Goal: Task Accomplishment & Management: Use online tool/utility

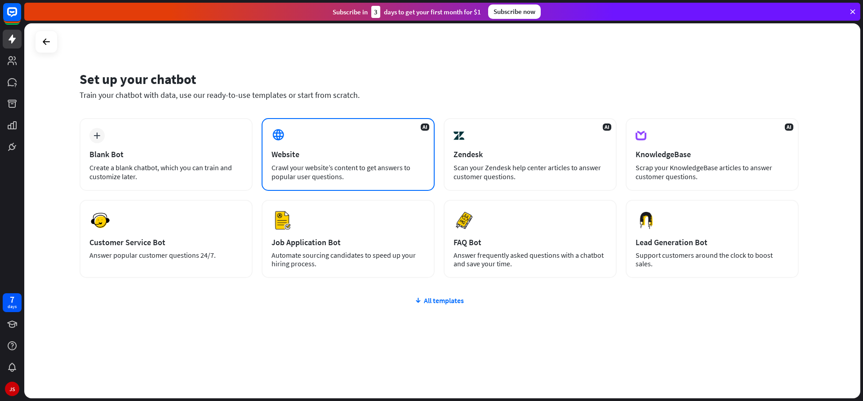
click at [333, 146] on div "AI Website Crawl your website’s content to get answers to popular user question…" at bounding box center [348, 154] width 173 height 73
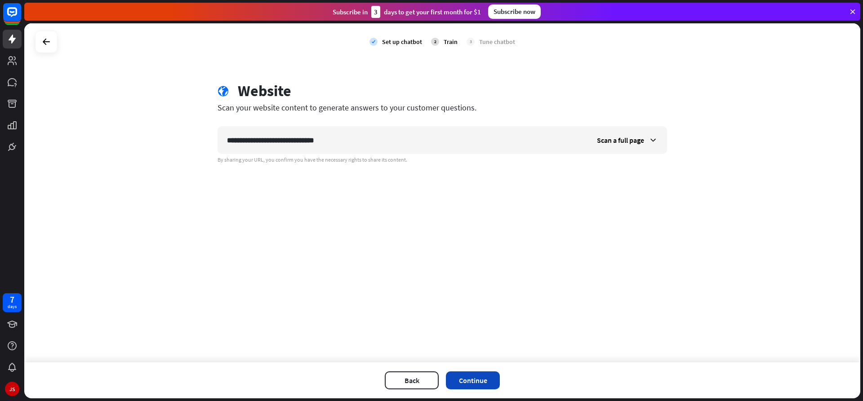
type input "**********"
click at [463, 381] on button "Continue" at bounding box center [473, 381] width 54 height 18
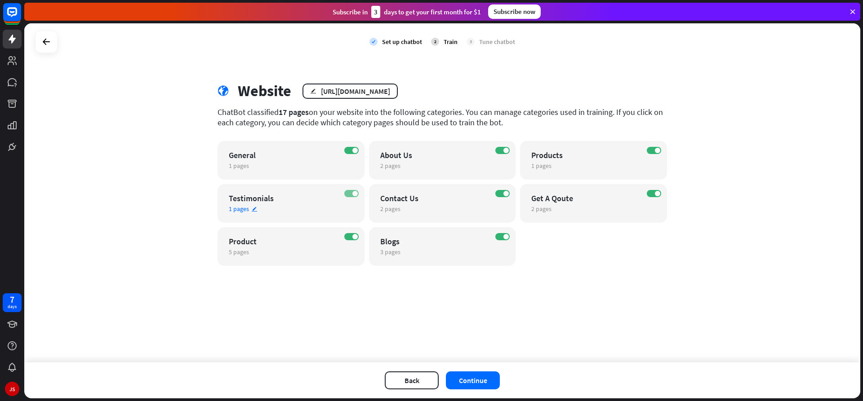
click at [351, 195] on label "ON" at bounding box center [351, 193] width 14 height 7
click at [485, 380] on button "Continue" at bounding box center [473, 381] width 54 height 18
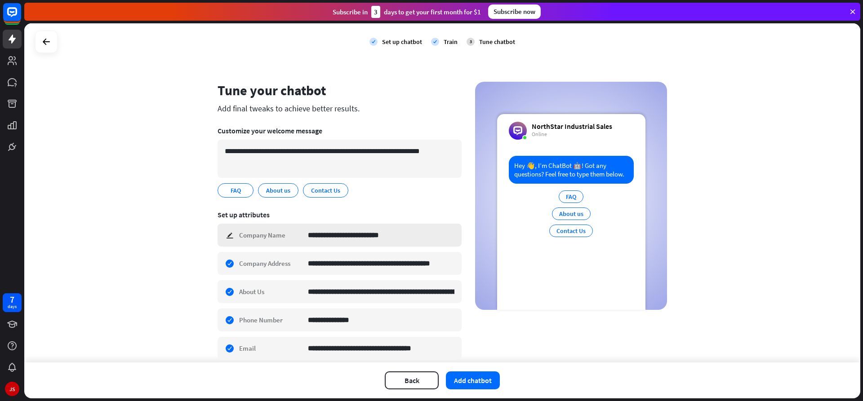
scroll to position [94, 0]
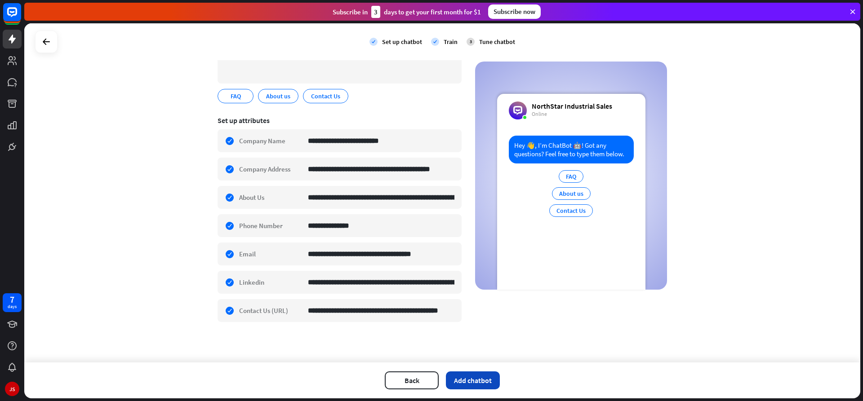
click at [481, 385] on button "Add chatbot" at bounding box center [473, 381] width 54 height 18
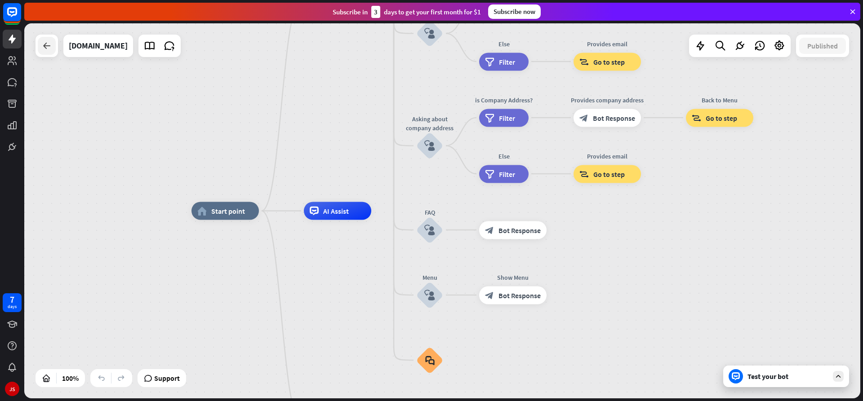
click at [52, 44] on div at bounding box center [47, 46] width 18 height 18
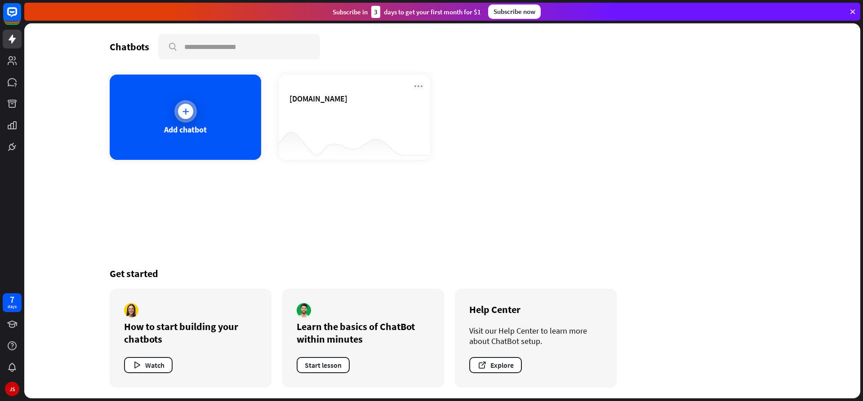
click at [194, 120] on div "Add chatbot" at bounding box center [185, 117] width 151 height 85
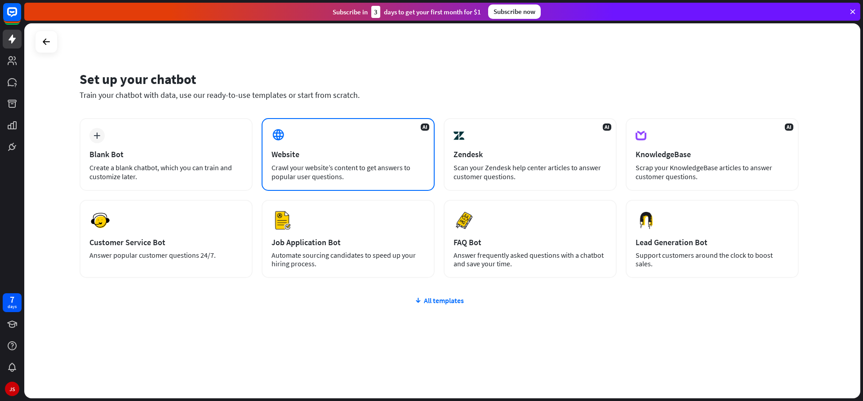
click at [320, 159] on div "Website" at bounding box center [347, 154] width 153 height 10
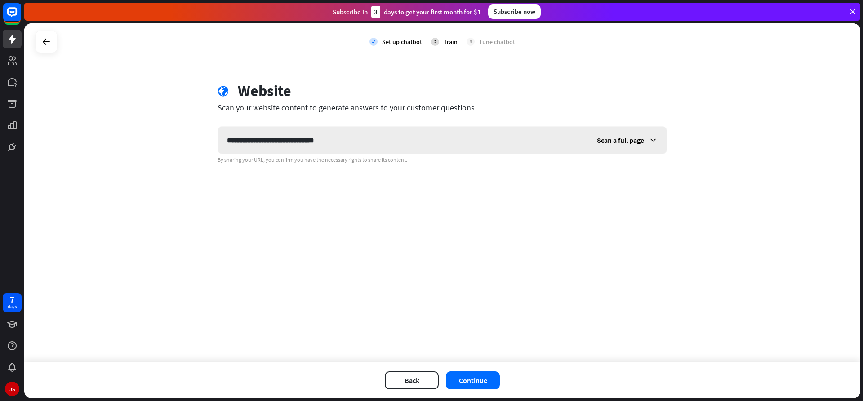
type input "**********"
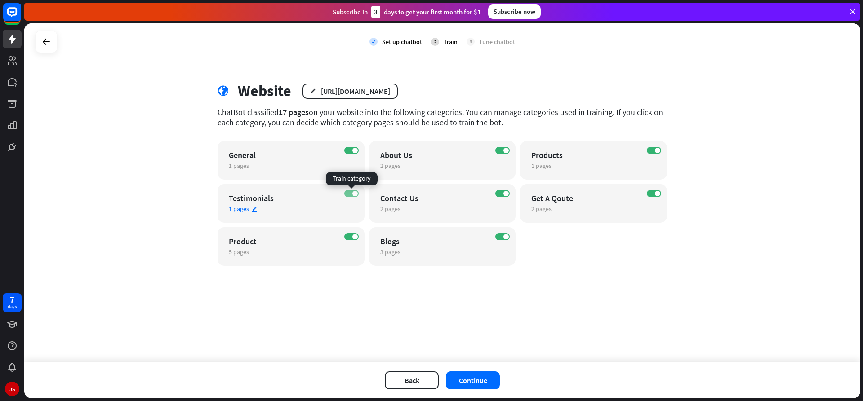
click at [351, 193] on label "ON" at bounding box center [351, 193] width 14 height 7
click at [488, 383] on button "Continue" at bounding box center [473, 381] width 54 height 18
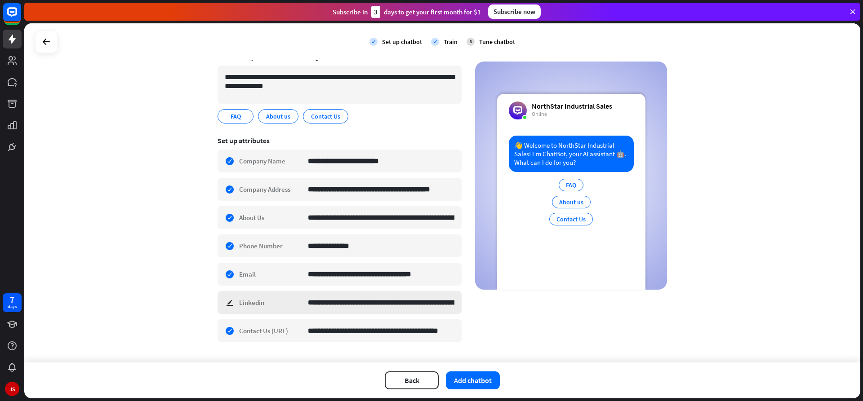
scroll to position [94, 0]
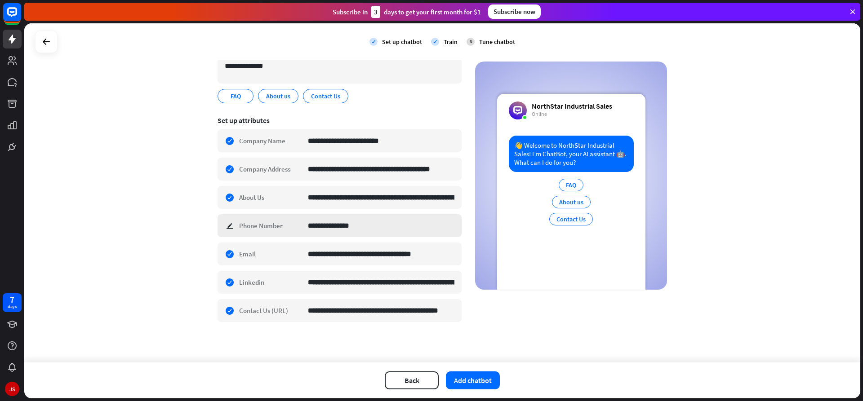
click at [233, 226] on div "**********" at bounding box center [340, 225] width 244 height 23
click at [364, 224] on input "**********" at bounding box center [381, 226] width 146 height 22
type input "**********"
click at [335, 257] on input "**********" at bounding box center [381, 254] width 146 height 22
type input "**********"
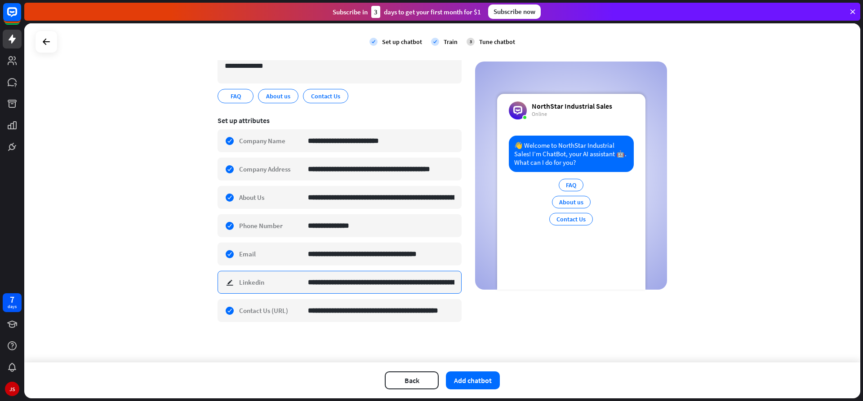
click at [417, 283] on input "**********" at bounding box center [381, 282] width 146 height 22
click at [484, 380] on button "Add chatbot" at bounding box center [473, 381] width 54 height 18
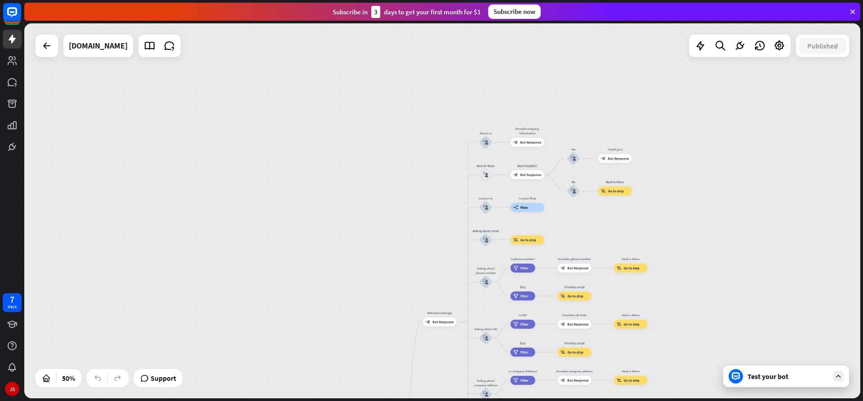
drag, startPoint x: 556, startPoint y: 147, endPoint x: 498, endPoint y: 348, distance: 209.1
click at [498, 359] on div "home_2 Start point Welcome message block_bot_response Bot Response About us blo…" at bounding box center [442, 210] width 836 height 375
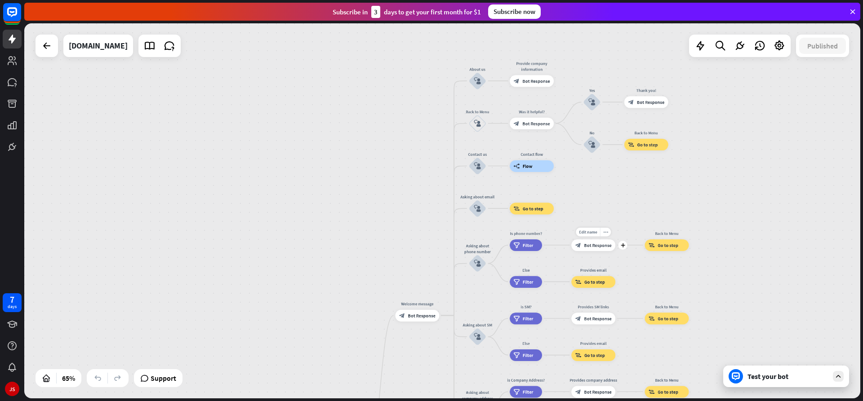
click at [599, 247] on span "Bot Response" at bounding box center [597, 245] width 27 height 6
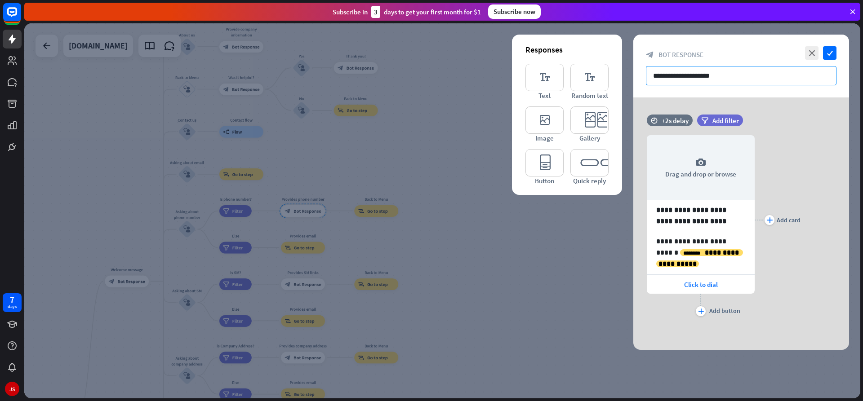
click at [720, 76] on input "**********" at bounding box center [741, 75] width 191 height 19
drag, startPoint x: 740, startPoint y: 74, endPoint x: 735, endPoint y: 73, distance: 5.0
click at [735, 73] on input "**********" at bounding box center [741, 75] width 191 height 19
click at [624, 238] on div "**********" at bounding box center [741, 224] width 238 height 253
click at [635, 239] on div "**********" at bounding box center [741, 220] width 216 height 197
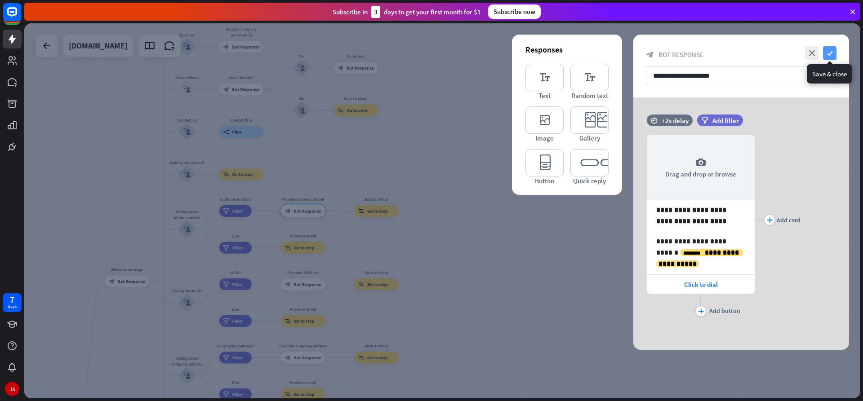
click at [827, 50] on icon "check" at bounding box center [829, 52] width 13 height 13
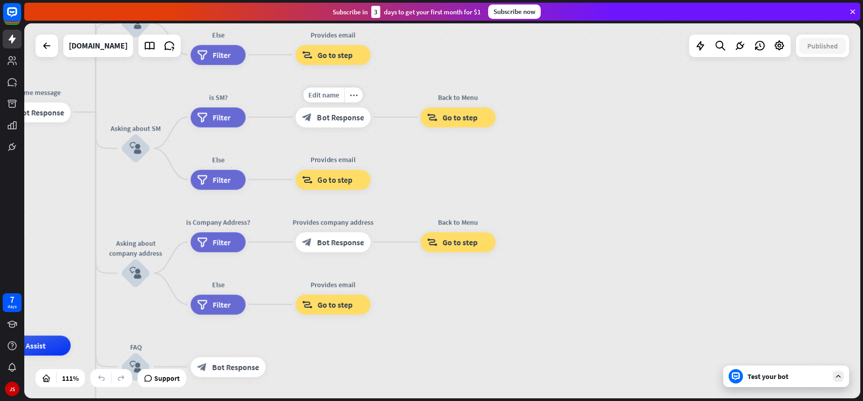
drag, startPoint x: 300, startPoint y: 285, endPoint x: 297, endPoint y: 144, distance: 141.1
click at [297, 170] on div "Edit name more_horiz Provides email block_goto Go to step" at bounding box center [333, 180] width 75 height 20
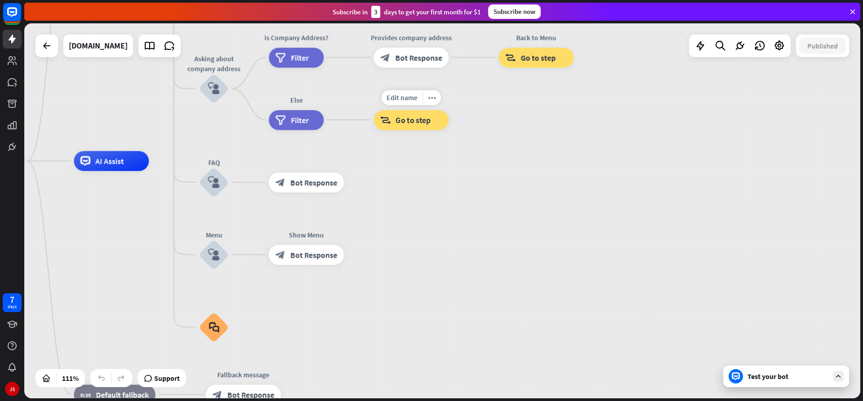
drag, startPoint x: 282, startPoint y: 292, endPoint x: 360, endPoint y: 113, distance: 195.2
click at [374, 113] on div "Edit name more_horiz block_goto Go to step" at bounding box center [411, 120] width 75 height 20
click at [304, 258] on span "Bot Response" at bounding box center [314, 254] width 47 height 10
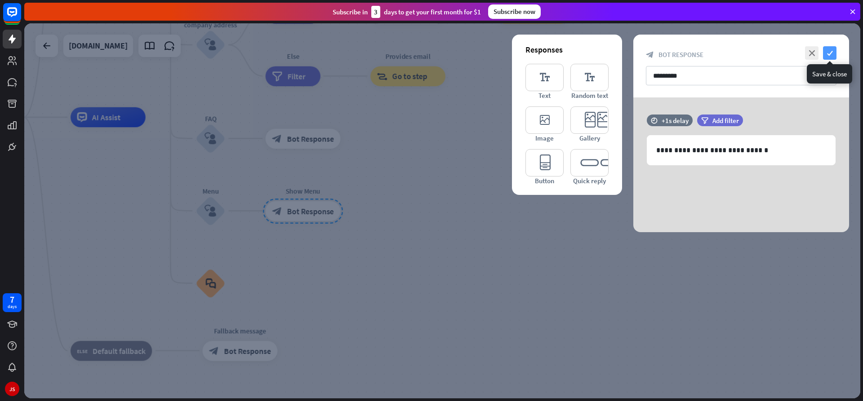
click at [830, 51] on icon "check" at bounding box center [829, 52] width 13 height 13
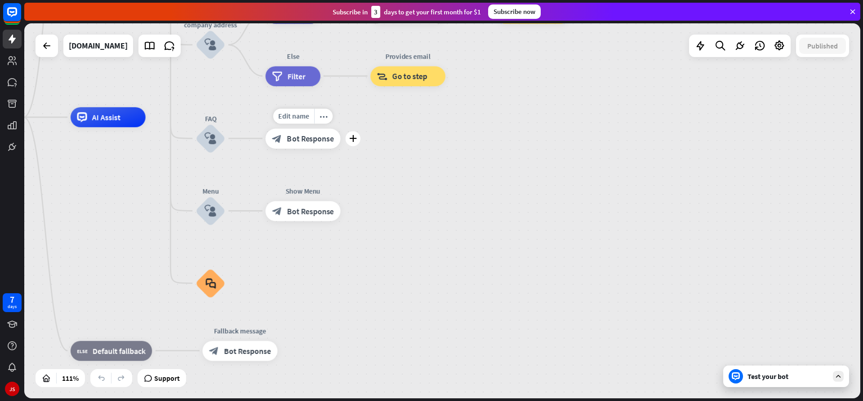
click at [304, 143] on span "Bot Response" at bounding box center [310, 138] width 47 height 10
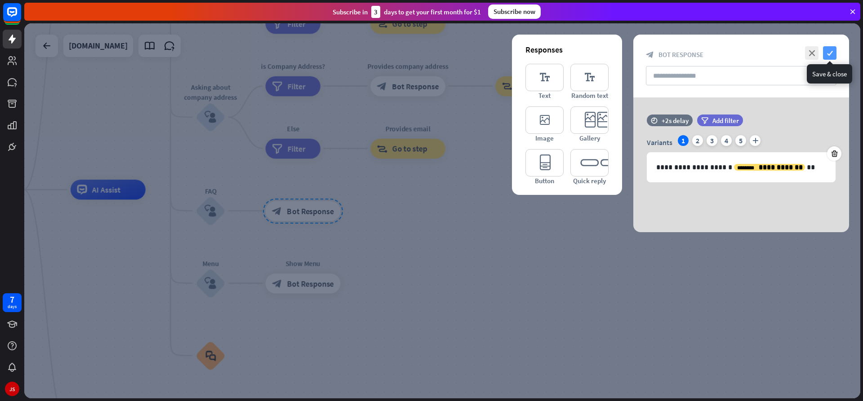
click at [830, 51] on icon "check" at bounding box center [829, 52] width 13 height 13
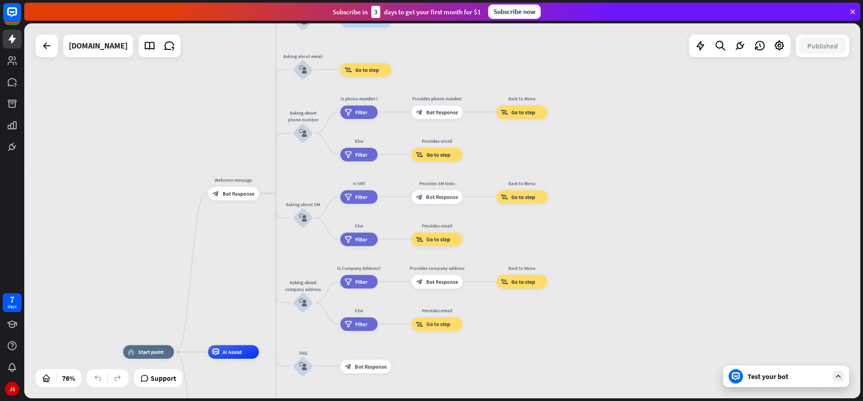
drag, startPoint x: 392, startPoint y: 302, endPoint x: 422, endPoint y: 422, distance: 123.6
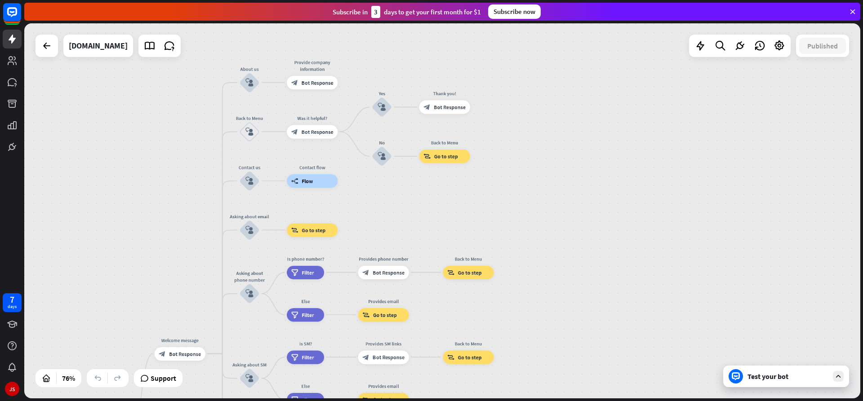
drag, startPoint x: 611, startPoint y: 166, endPoint x: 559, endPoint y: 327, distance: 168.8
click at [559, 327] on div "home_2 Start point Welcome message block_bot_response Bot Response About us blo…" at bounding box center [442, 210] width 836 height 375
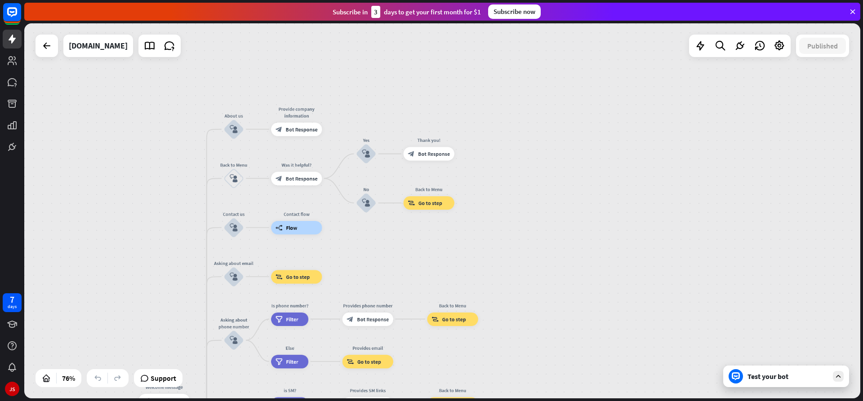
drag, startPoint x: 532, startPoint y: 226, endPoint x: 516, endPoint y: 272, distance: 49.3
click at [516, 272] on div "home_2 Start point Welcome message block_bot_response Bot Response About us blo…" at bounding box center [442, 210] width 836 height 375
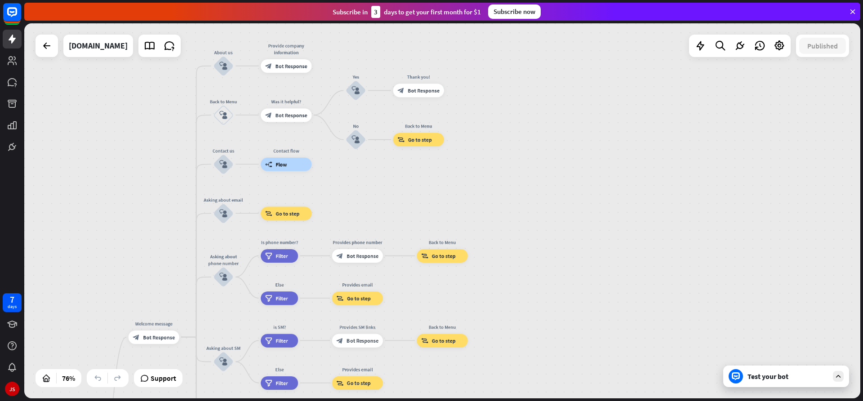
drag, startPoint x: 522, startPoint y: 266, endPoint x: 512, endPoint y: 203, distance: 63.8
click at [512, 203] on div "home_2 Start point Welcome message block_bot_response Bot Response About us blo…" at bounding box center [442, 210] width 836 height 375
click at [750, 375] on div "Test your bot" at bounding box center [787, 376] width 81 height 9
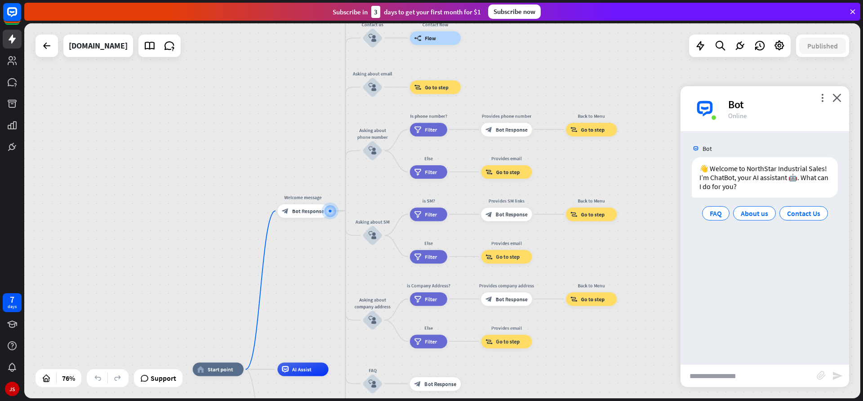
click at [753, 377] on input "text" at bounding box center [748, 376] width 136 height 22
type input "*"
type input "**********"
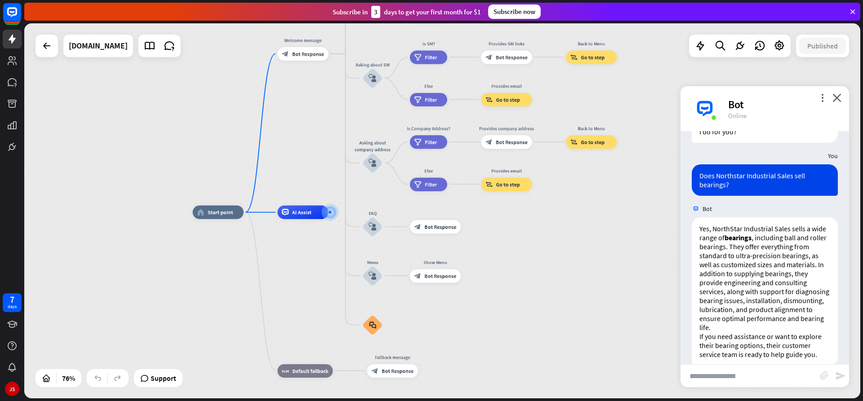
scroll to position [70, 0]
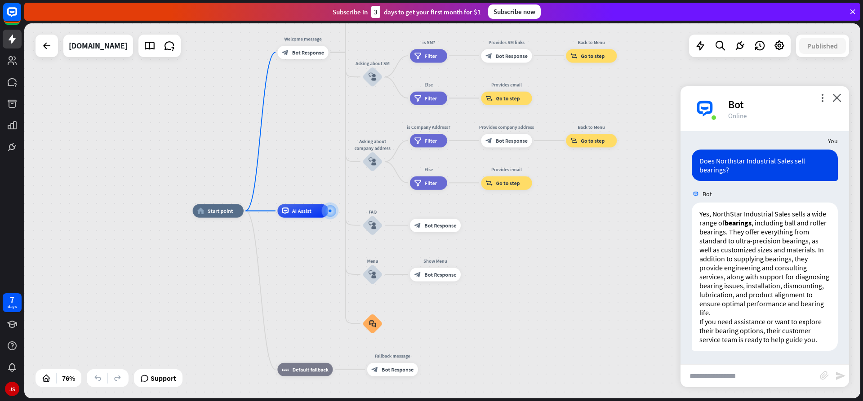
click at [763, 377] on input "text" at bounding box center [749, 376] width 139 height 22
type input "**********"
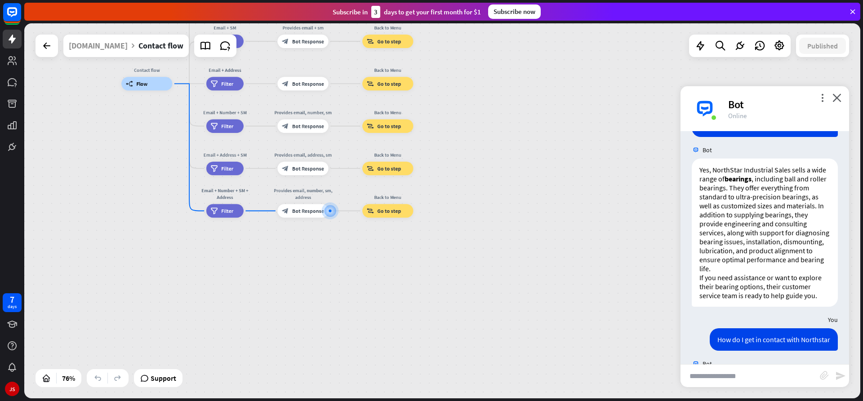
scroll to position [158, 0]
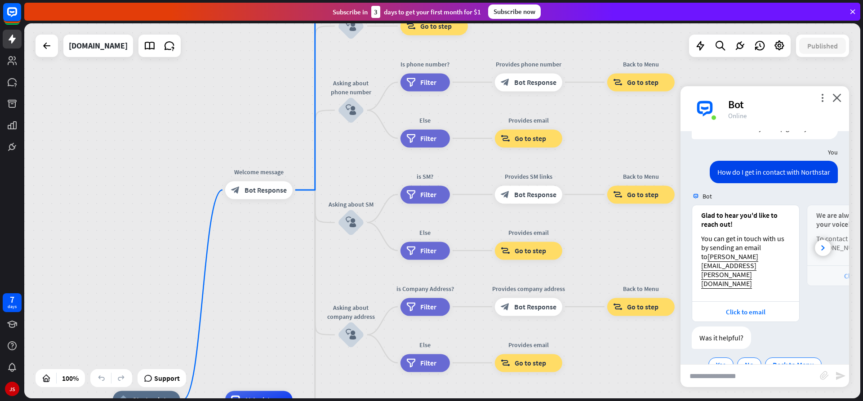
scroll to position [286, 0]
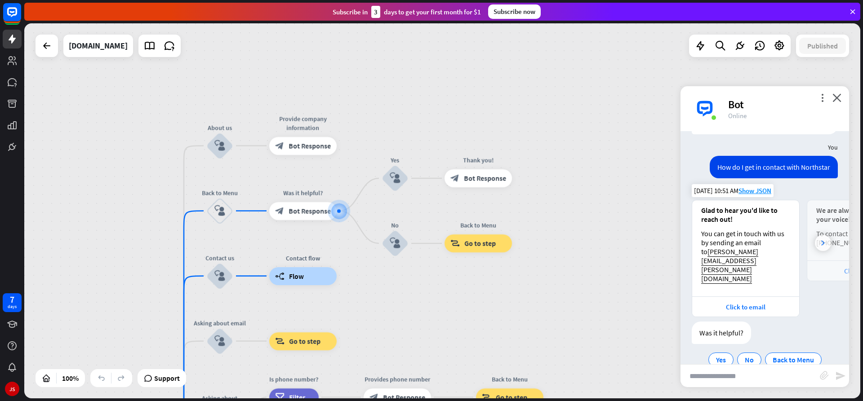
click at [824, 235] on div at bounding box center [823, 243] width 16 height 16
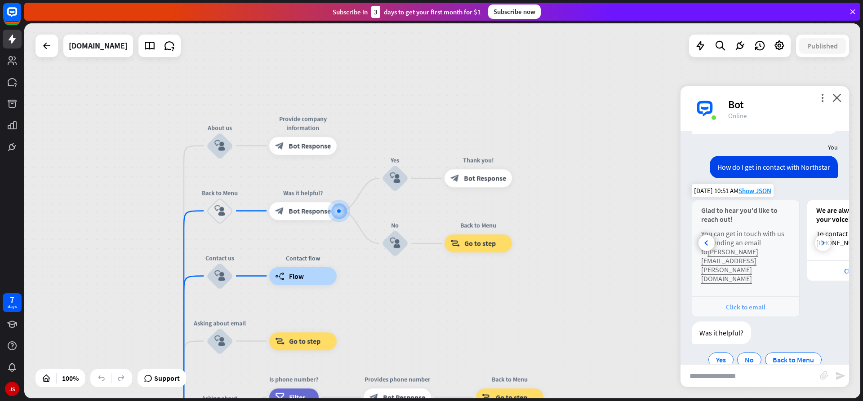
scroll to position [0, 96]
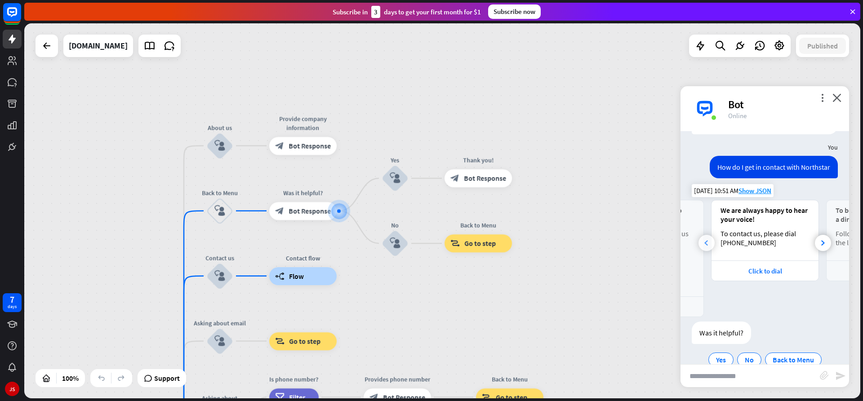
click at [702, 235] on div at bounding box center [706, 243] width 16 height 16
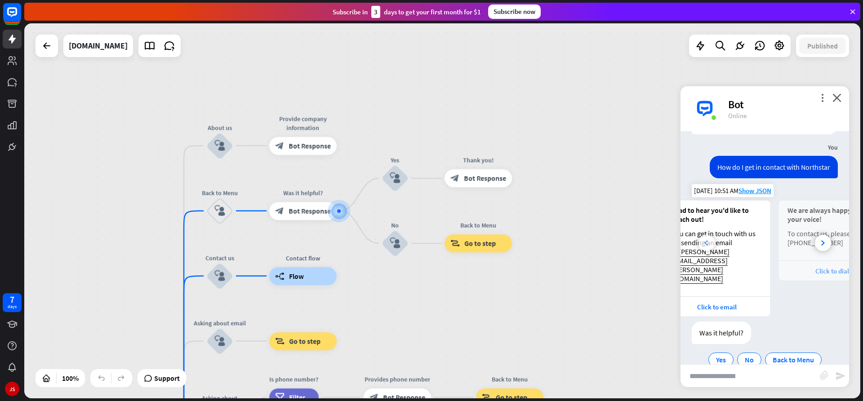
scroll to position [0, 0]
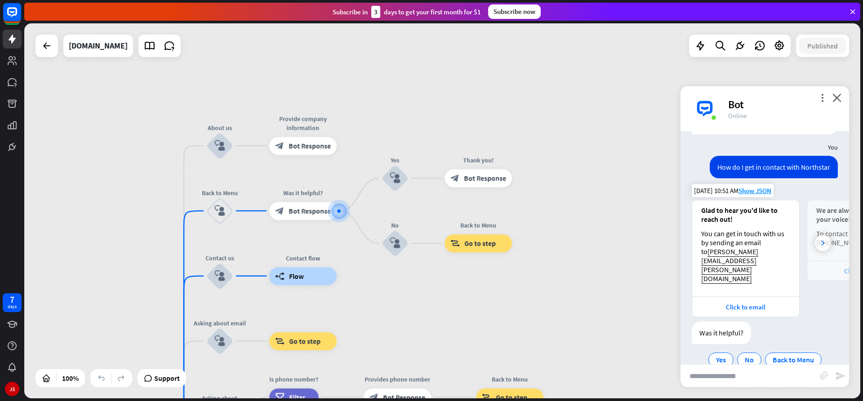
click at [828, 236] on div at bounding box center [823, 243] width 16 height 16
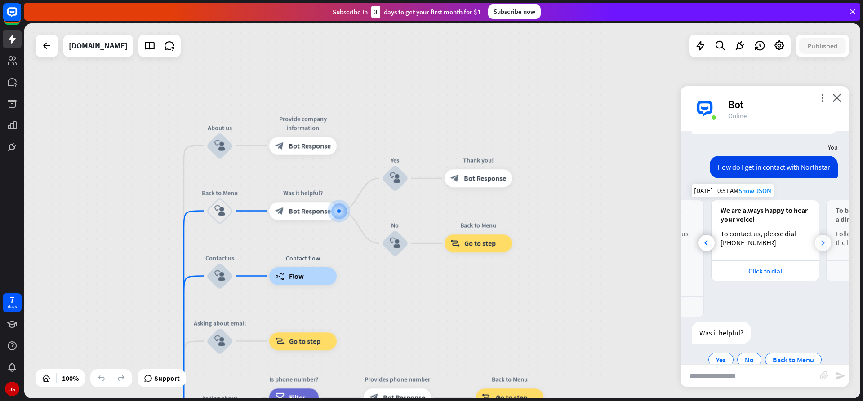
click at [828, 236] on div at bounding box center [823, 243] width 16 height 16
click at [826, 236] on div at bounding box center [823, 243] width 16 height 16
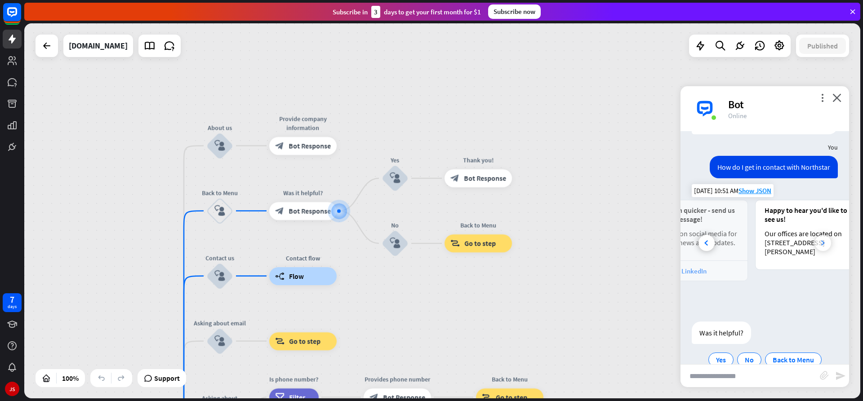
scroll to position [0, 307]
click at [711, 235] on div at bounding box center [706, 243] width 16 height 16
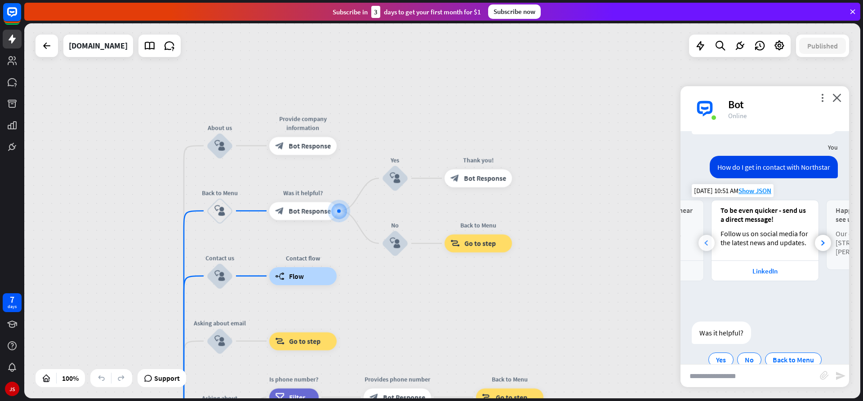
click at [711, 235] on div at bounding box center [706, 243] width 16 height 16
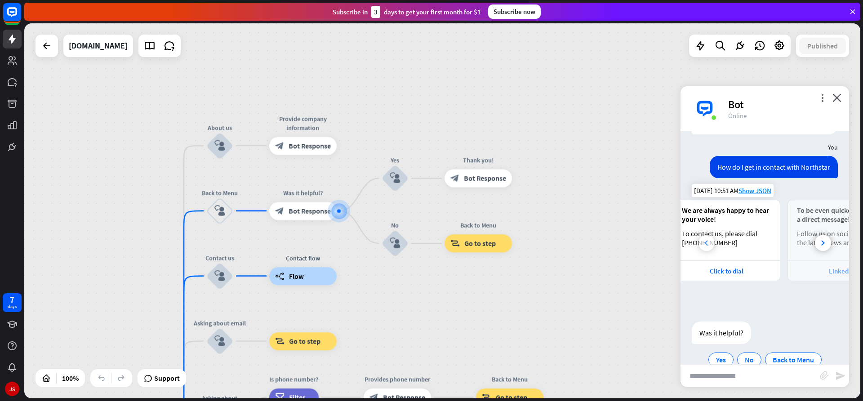
scroll to position [0, 96]
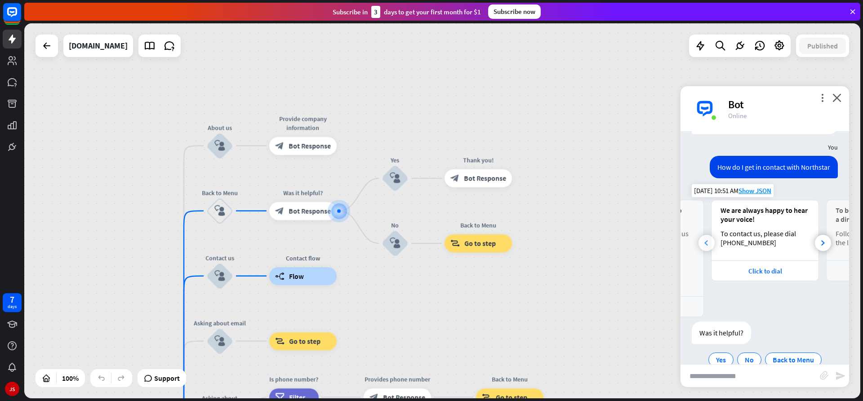
click at [711, 235] on div at bounding box center [706, 243] width 16 height 16
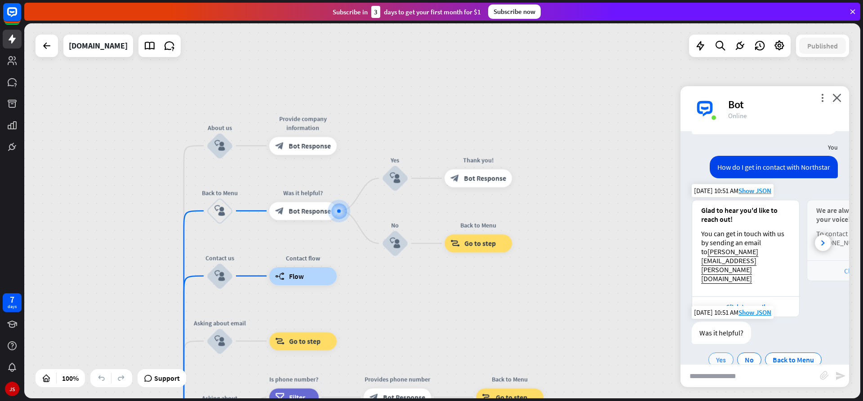
click at [721, 355] on span "Yes" at bounding box center [721, 359] width 10 height 9
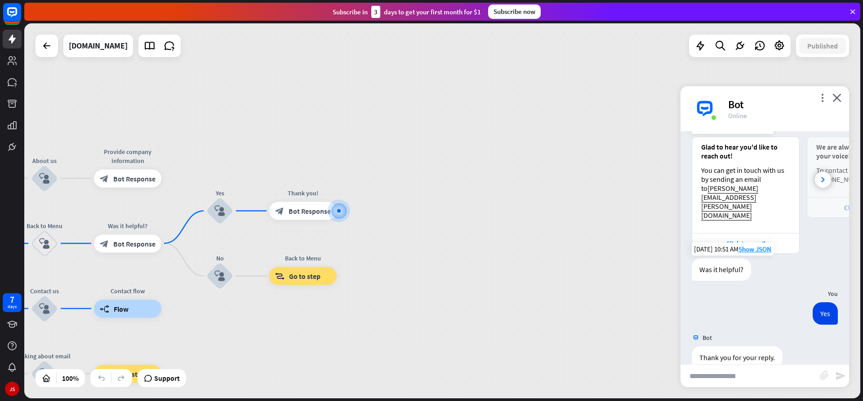
scroll to position [374, 0]
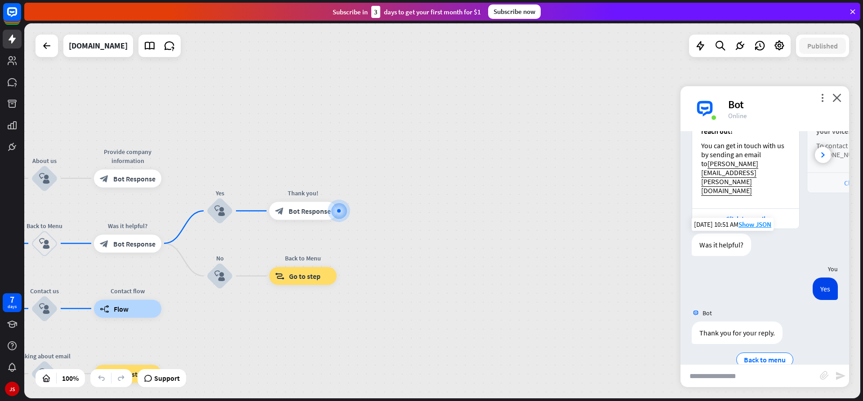
click at [845, 99] on div "more_vert close Bot Online" at bounding box center [764, 108] width 169 height 45
click at [840, 98] on icon "close" at bounding box center [836, 97] width 9 height 9
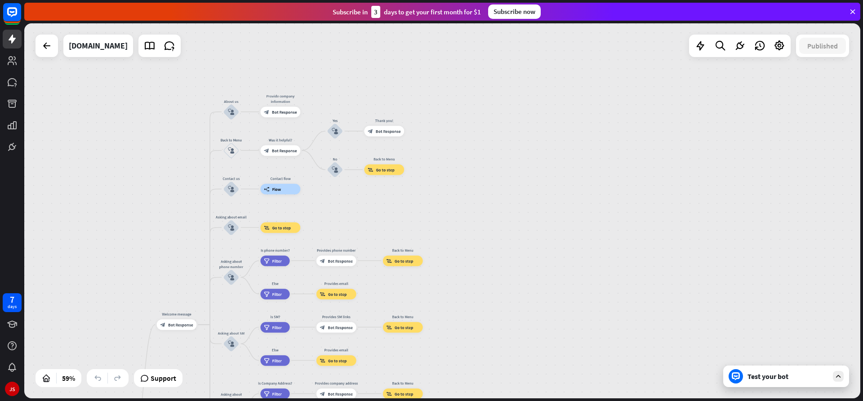
drag, startPoint x: 513, startPoint y: 323, endPoint x: 503, endPoint y: 250, distance: 73.5
click at [488, 192] on div "home_2 Start point Welcome message block_bot_response Bot Response About us blo…" at bounding box center [442, 210] width 836 height 375
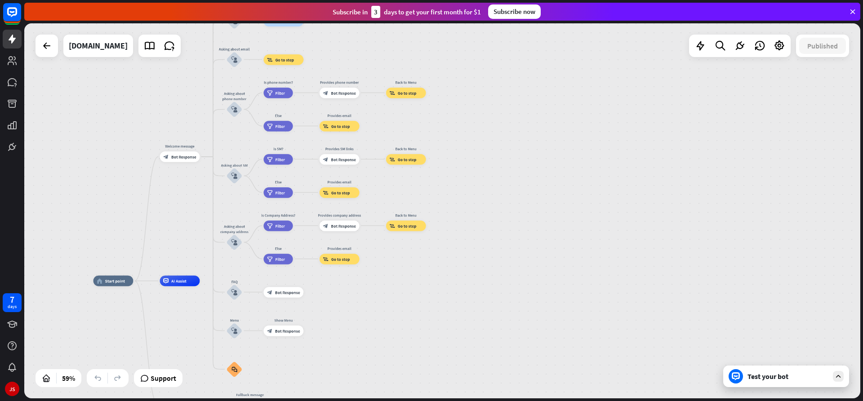
drag, startPoint x: 467, startPoint y: 373, endPoint x: 469, endPoint y: 198, distance: 174.4
click at [470, 202] on div "home_2 Start point Welcome message block_bot_response Bot Response About us blo…" at bounding box center [442, 210] width 836 height 375
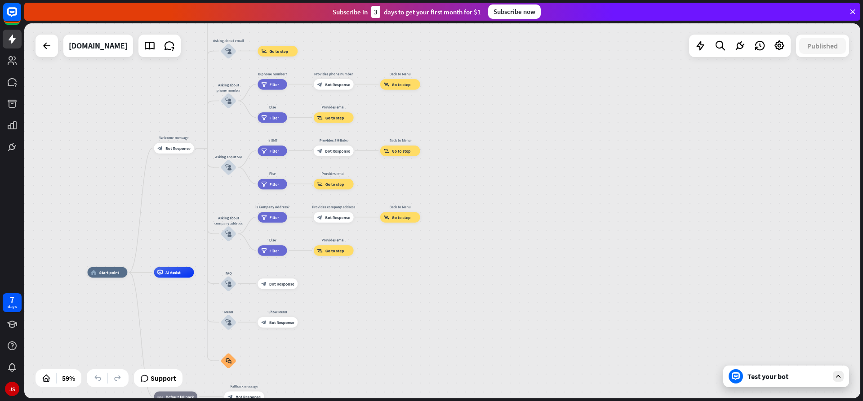
drag, startPoint x: 440, startPoint y: 311, endPoint x: 416, endPoint y: 124, distance: 187.6
click at [416, 272] on div "home_2 Start point Welcome message block_bot_response Bot Response About us blo…" at bounding box center [335, 383] width 495 height 222
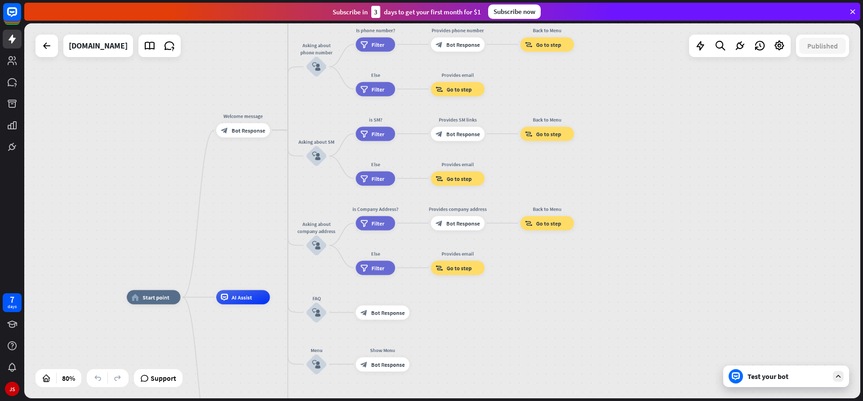
drag, startPoint x: 297, startPoint y: 81, endPoint x: 541, endPoint y: 326, distance: 345.7
drag, startPoint x: 461, startPoint y: 133, endPoint x: 429, endPoint y: 230, distance: 102.2
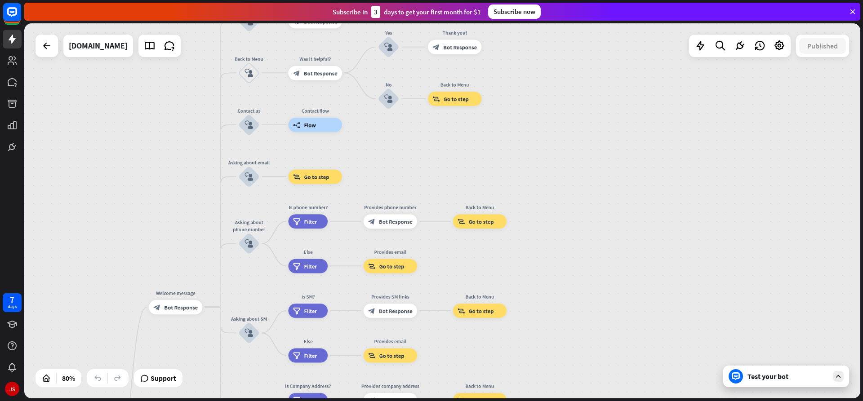
drag, startPoint x: 283, startPoint y: 162, endPoint x: 216, endPoint y: 332, distance: 182.6
click at [215, 338] on div "home_2 Start point Welcome message block_bot_response Bot Response About us blo…" at bounding box center [442, 210] width 836 height 375
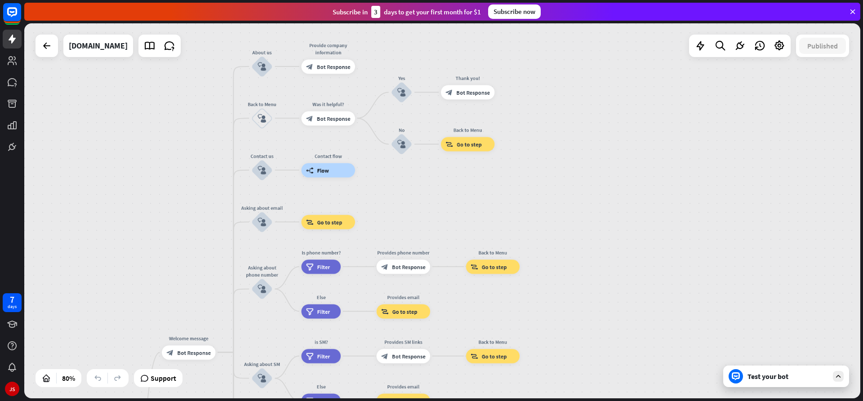
drag, startPoint x: 610, startPoint y: 127, endPoint x: 626, endPoint y: 167, distance: 42.7
click at [626, 167] on div "home_2 Start point Welcome message block_bot_response Bot Response About us blo…" at bounding box center [442, 210] width 836 height 375
click at [3, 66] on link at bounding box center [12, 60] width 19 height 19
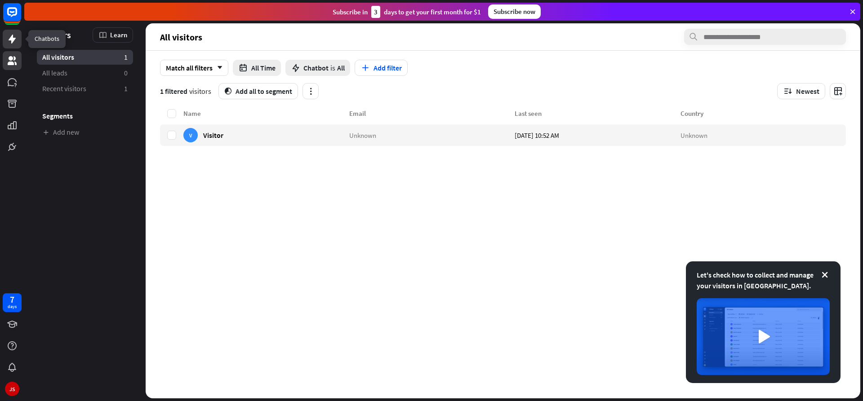
click at [12, 40] on icon at bounding box center [12, 39] width 7 height 9
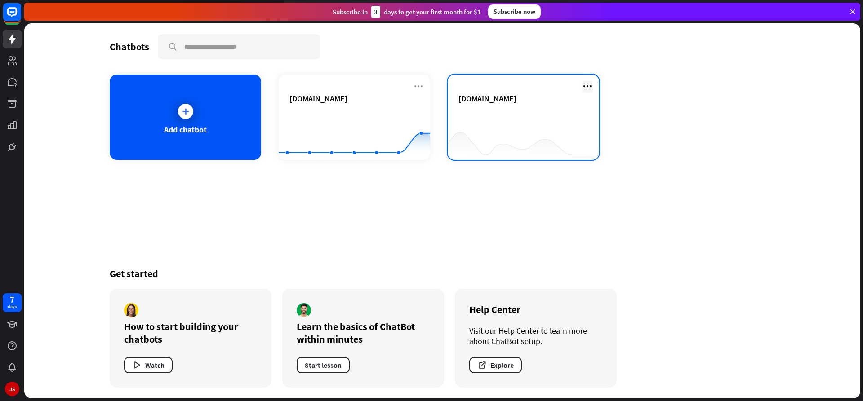
click at [586, 84] on icon at bounding box center [587, 86] width 11 height 11
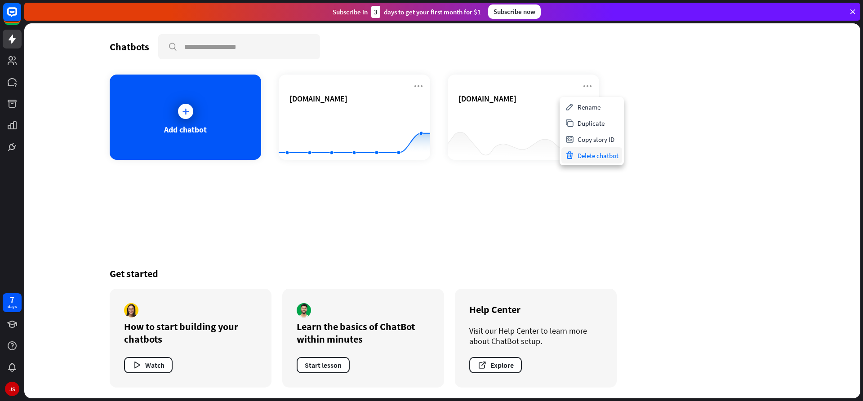
click at [602, 156] on div "Delete chatbot" at bounding box center [591, 155] width 61 height 16
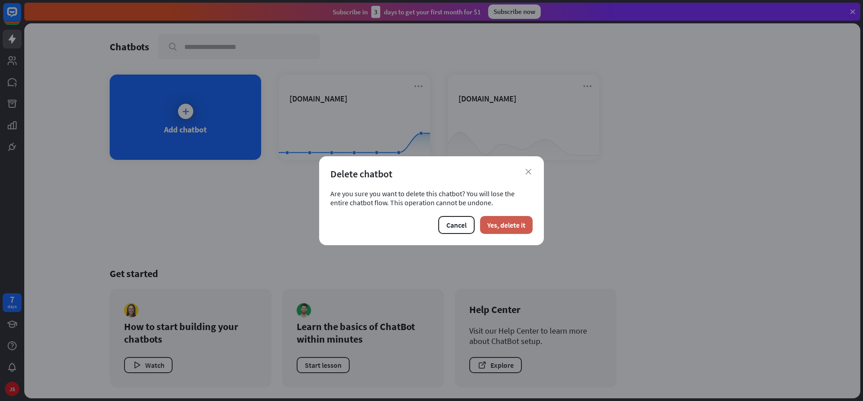
click at [501, 228] on button "Yes, delete it" at bounding box center [506, 225] width 53 height 18
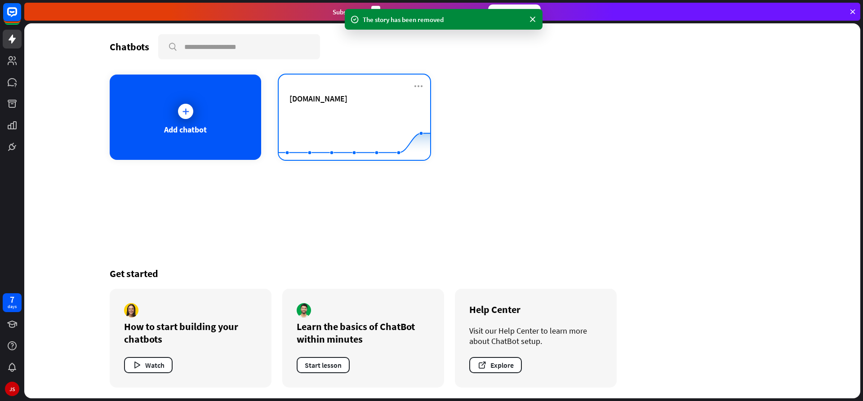
click at [378, 115] on rect at bounding box center [354, 138] width 151 height 56
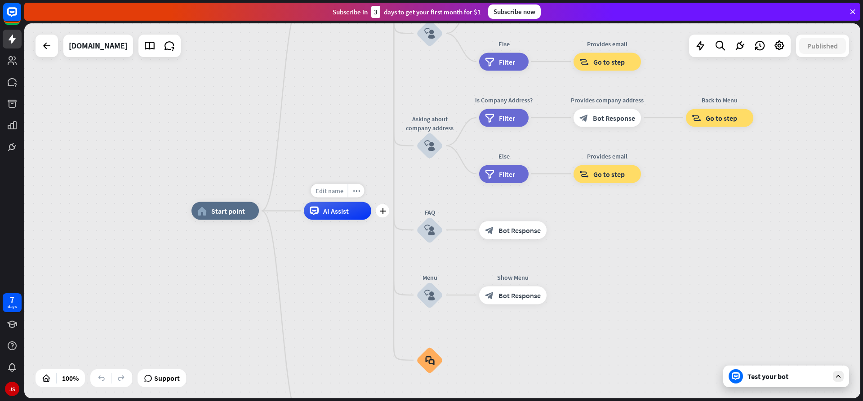
click at [336, 187] on span "Edit name" at bounding box center [329, 191] width 28 height 8
click at [337, 191] on input "text" at bounding box center [337, 191] width 63 height 13
click at [838, 375] on icon at bounding box center [838, 377] width 8 height 8
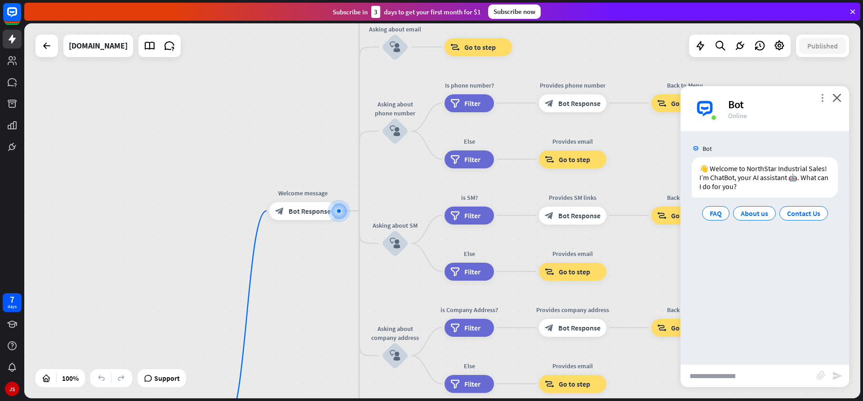
click at [824, 93] on icon "more_vert" at bounding box center [822, 97] width 9 height 9
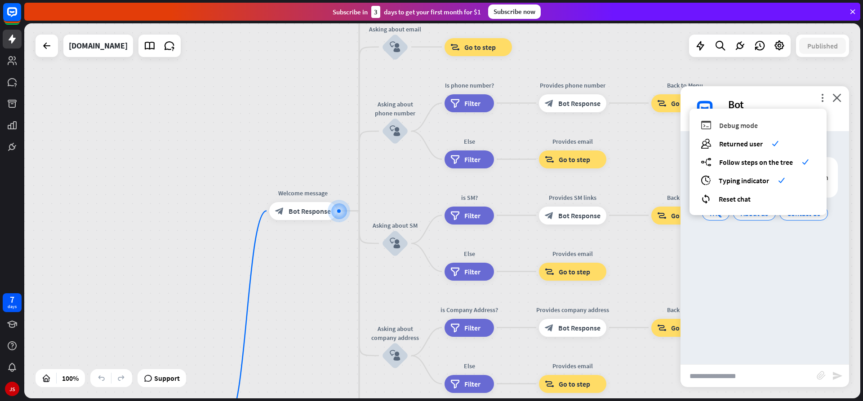
click at [747, 124] on span "Debug mode" at bounding box center [738, 125] width 39 height 9
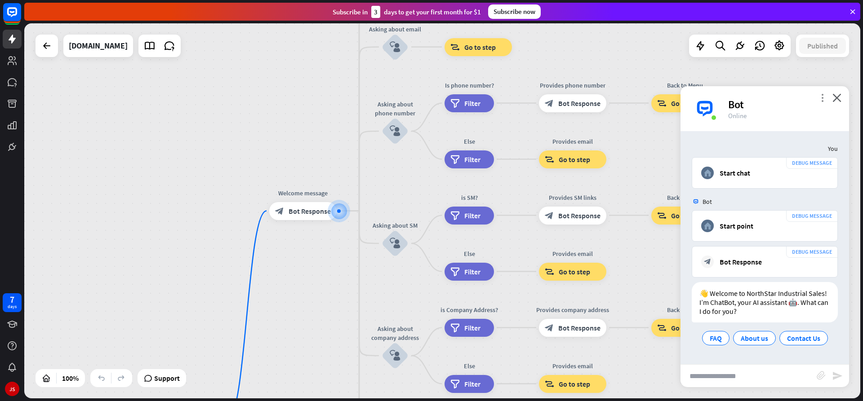
click at [822, 97] on icon "more_vert" at bounding box center [822, 97] width 9 height 9
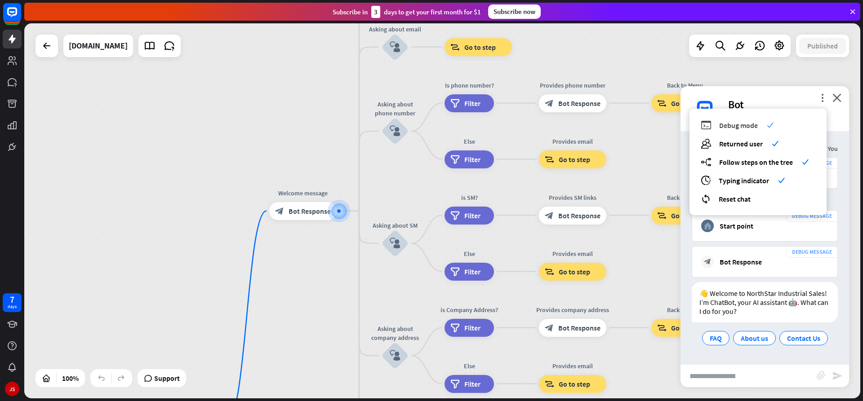
click at [751, 124] on span "Debug mode" at bounding box center [738, 125] width 39 height 9
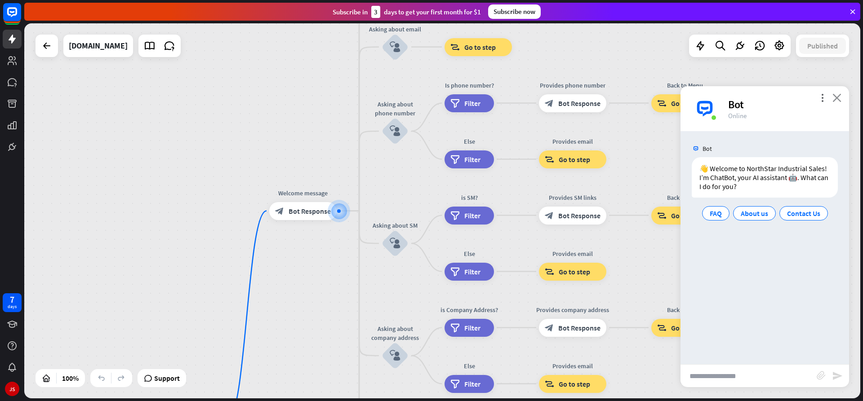
click at [833, 98] on icon "close" at bounding box center [836, 97] width 9 height 9
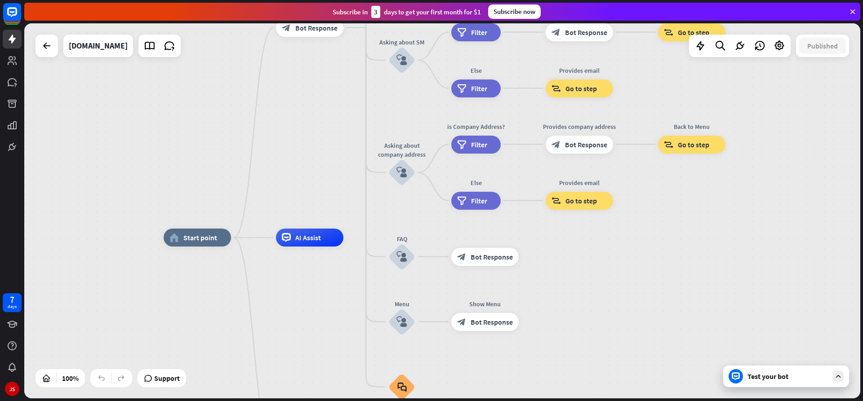
drag, startPoint x: 233, startPoint y: 306, endPoint x: 241, endPoint y: 81, distance: 224.8
click at [240, 81] on div "home_2 Start point Welcome message block_bot_response Bot Response About us blo…" at bounding box center [442, 210] width 836 height 375
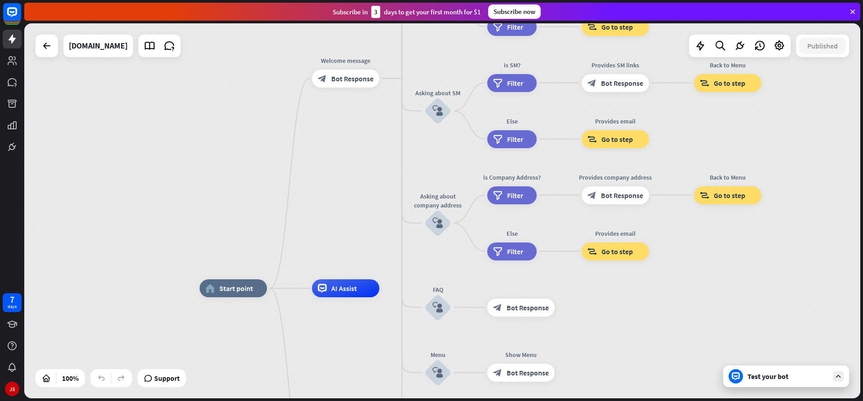
drag, startPoint x: 302, startPoint y: 254, endPoint x: 356, endPoint y: 372, distance: 129.5
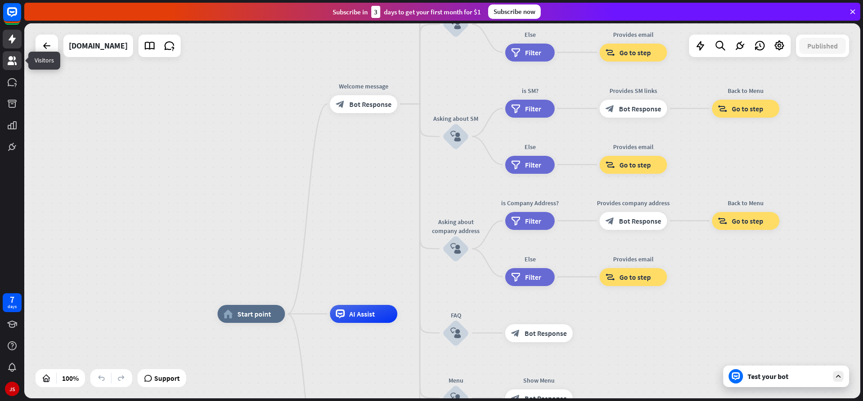
click at [15, 62] on icon at bounding box center [12, 60] width 11 height 11
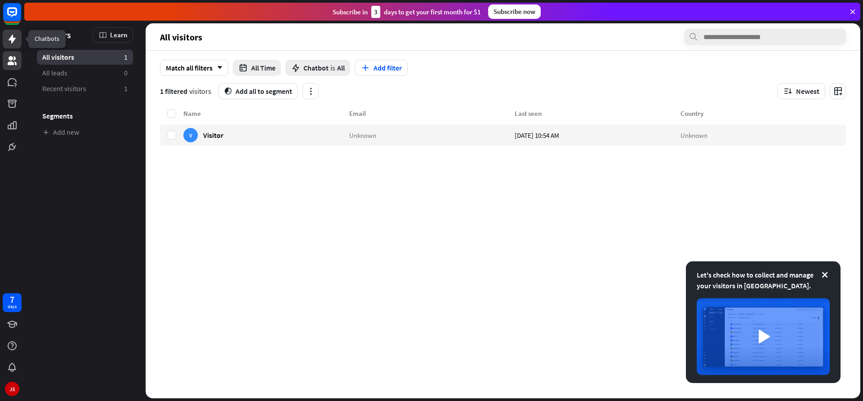
click at [13, 44] on link at bounding box center [12, 39] width 19 height 19
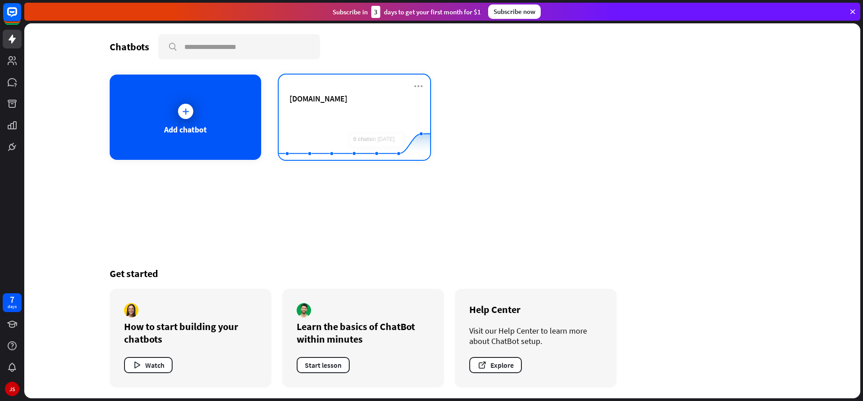
click at [421, 80] on div "[DOMAIN_NAME] Created with Highcharts 10.1.0 0 2 4" at bounding box center [354, 117] width 151 height 85
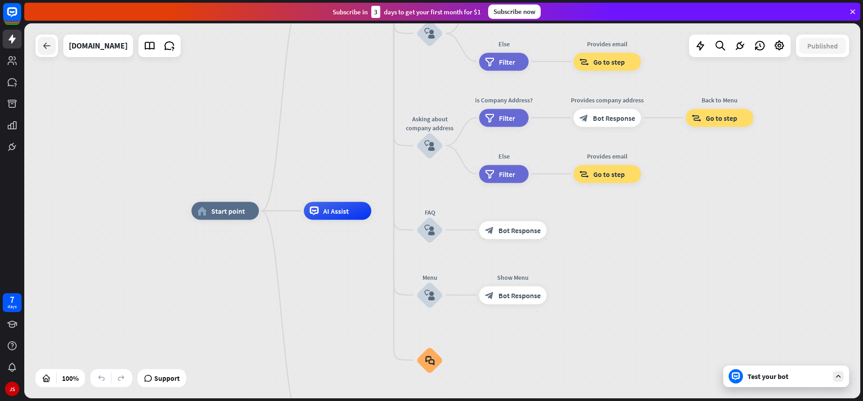
click at [47, 41] on icon at bounding box center [46, 45] width 11 height 11
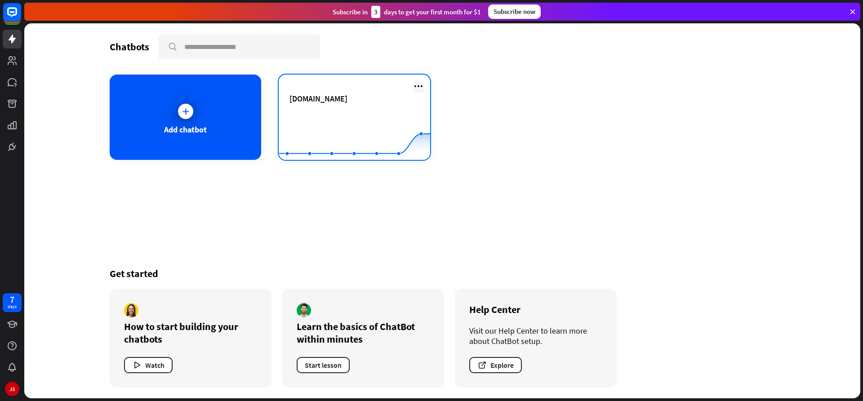
click at [417, 86] on icon at bounding box center [418, 86] width 11 height 11
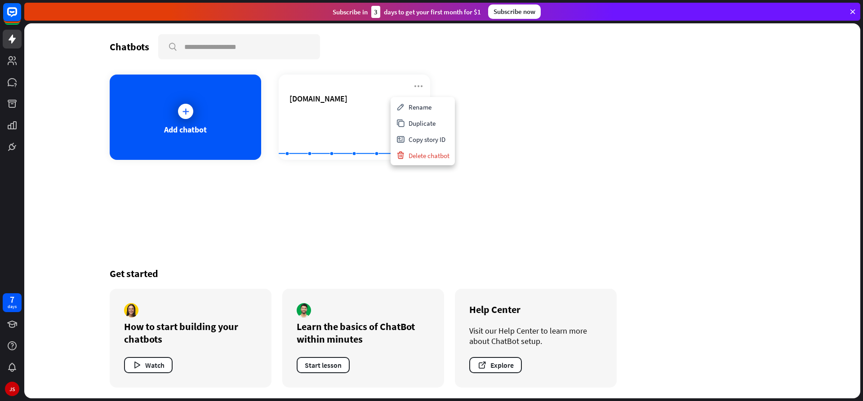
click at [503, 140] on div "Add chatbot [DOMAIN_NAME] Created with Highcharts 10.1.0 0 2 4" at bounding box center [442, 117] width 665 height 85
click at [145, 362] on button "Watch" at bounding box center [148, 365] width 49 height 16
